Goal: Book appointment/travel/reservation

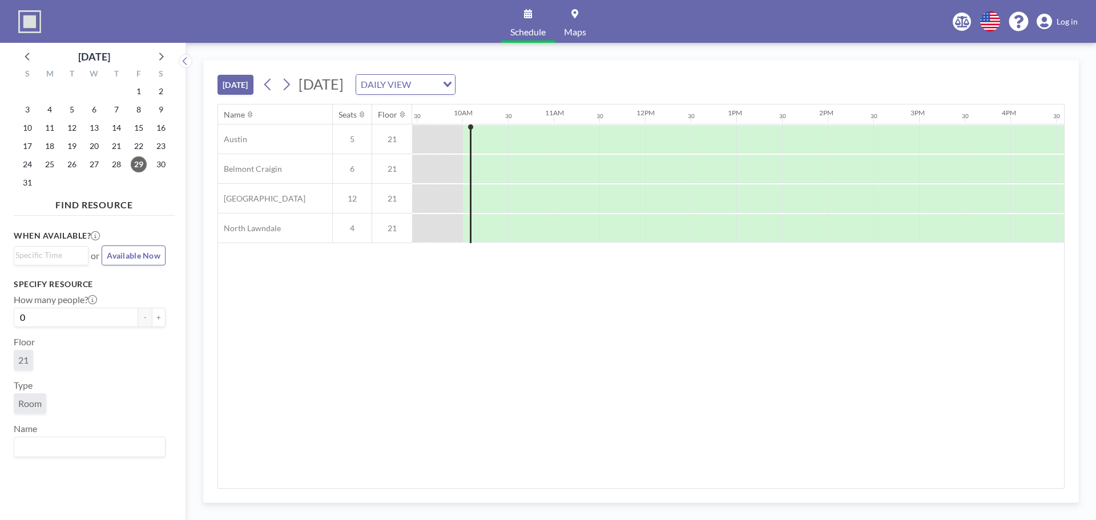
scroll to position [0, 868]
click at [287, 80] on icon at bounding box center [287, 85] width 6 height 12
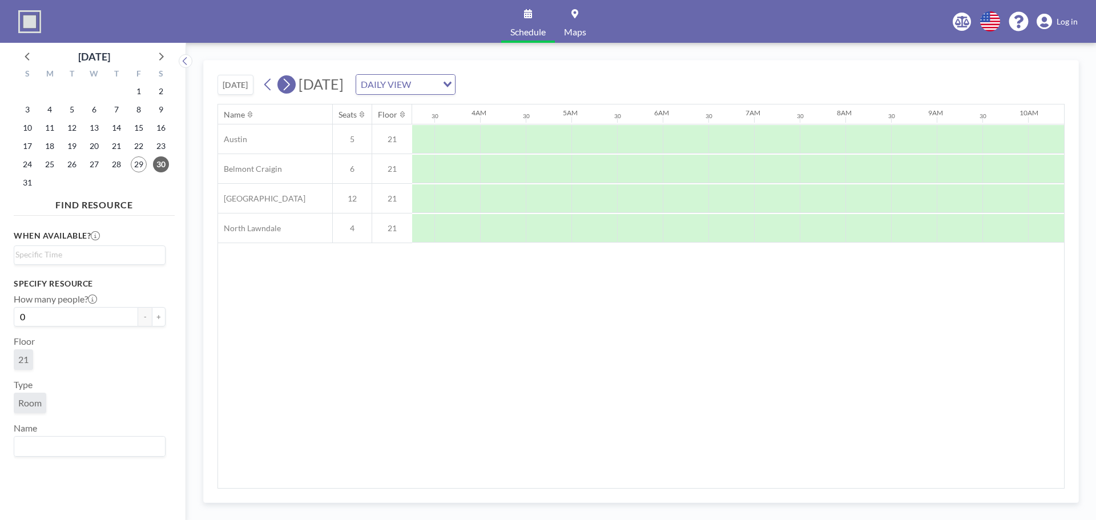
scroll to position [0, 649]
click at [287, 80] on icon at bounding box center [287, 85] width 6 height 12
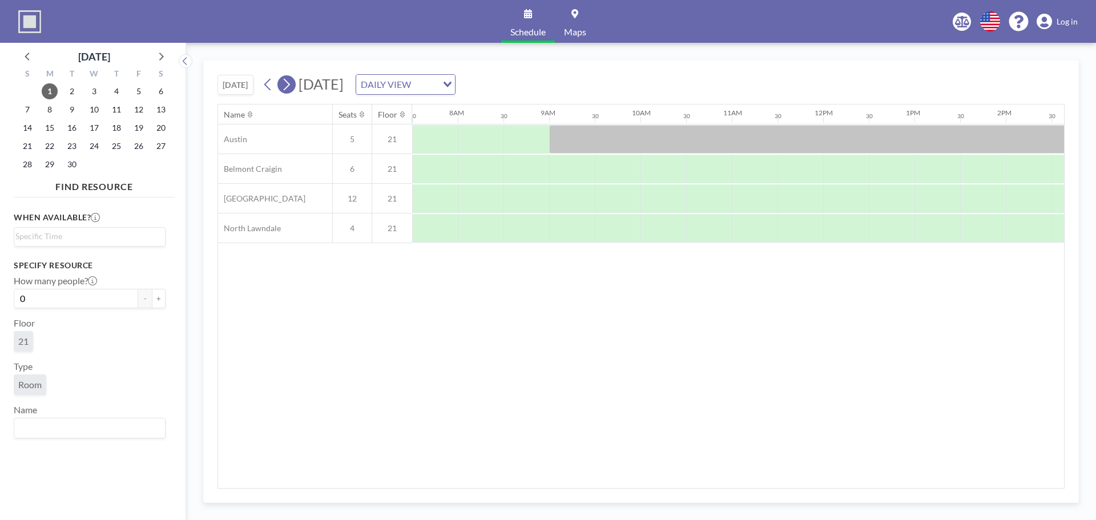
click at [287, 83] on icon at bounding box center [286, 84] width 11 height 17
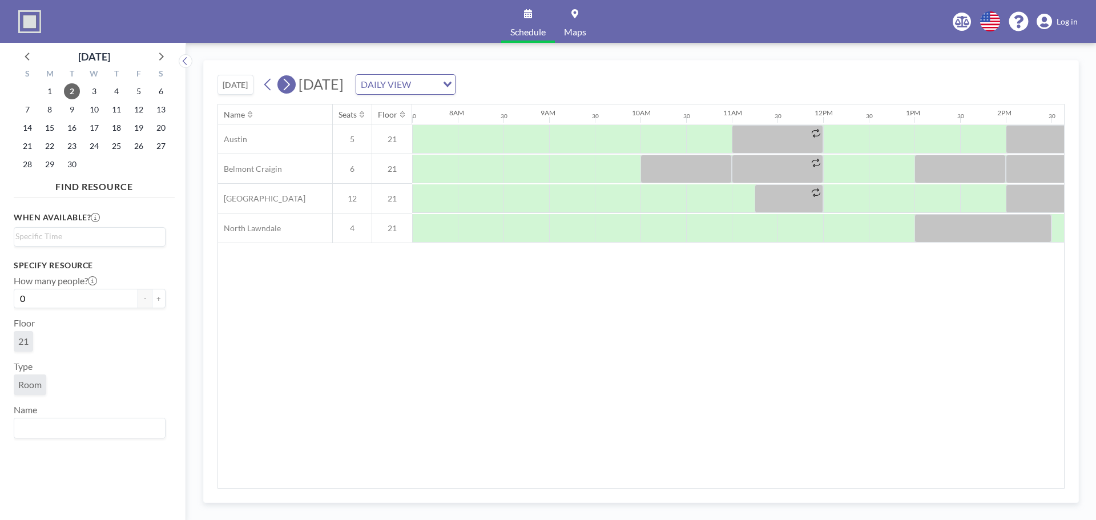
click at [287, 83] on icon at bounding box center [286, 84] width 11 height 17
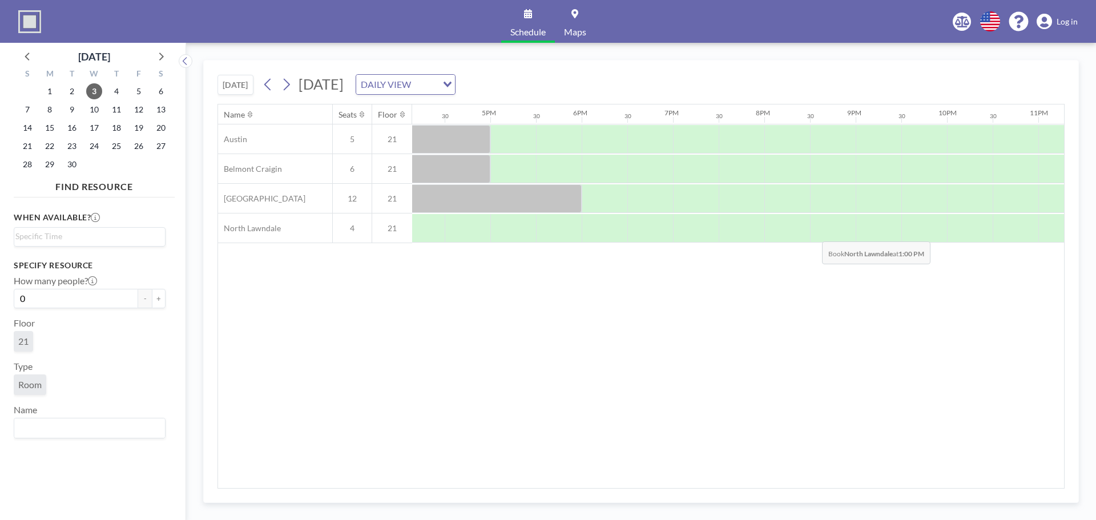
scroll to position [0, 1542]
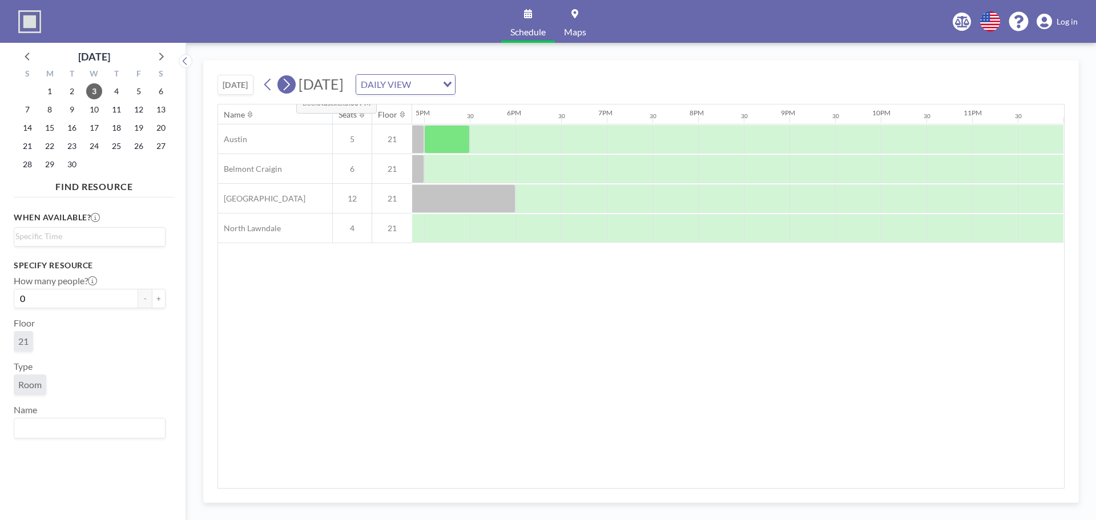
click at [287, 82] on icon at bounding box center [286, 84] width 11 height 17
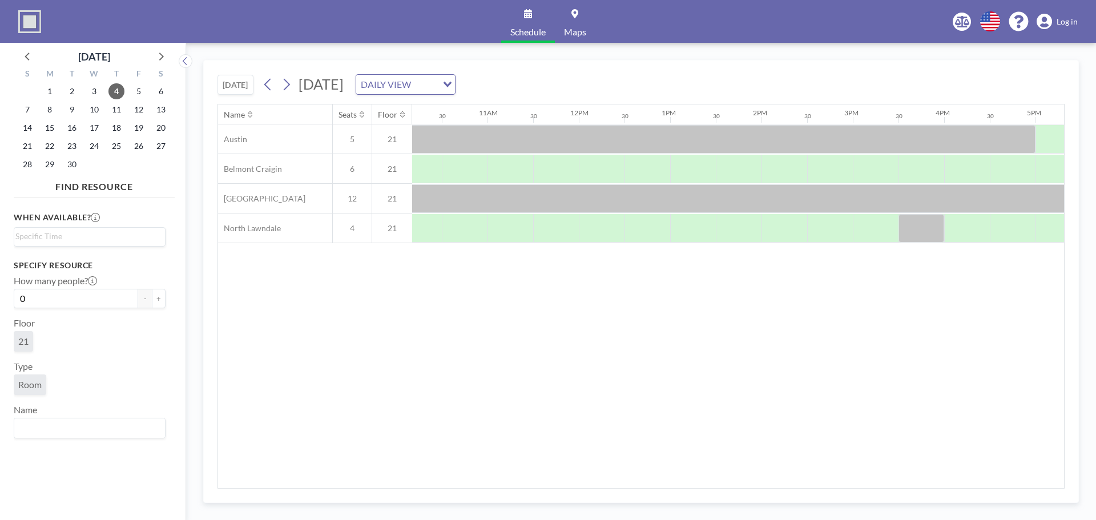
scroll to position [0, 931]
click at [268, 87] on icon at bounding box center [268, 84] width 11 height 17
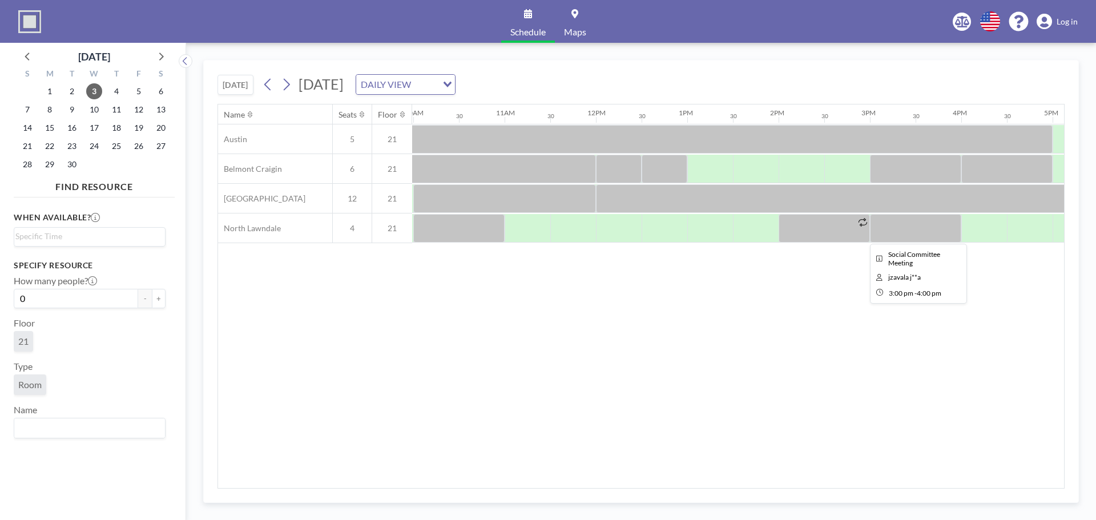
scroll to position [0, 913]
